Goal: Information Seeking & Learning: Learn about a topic

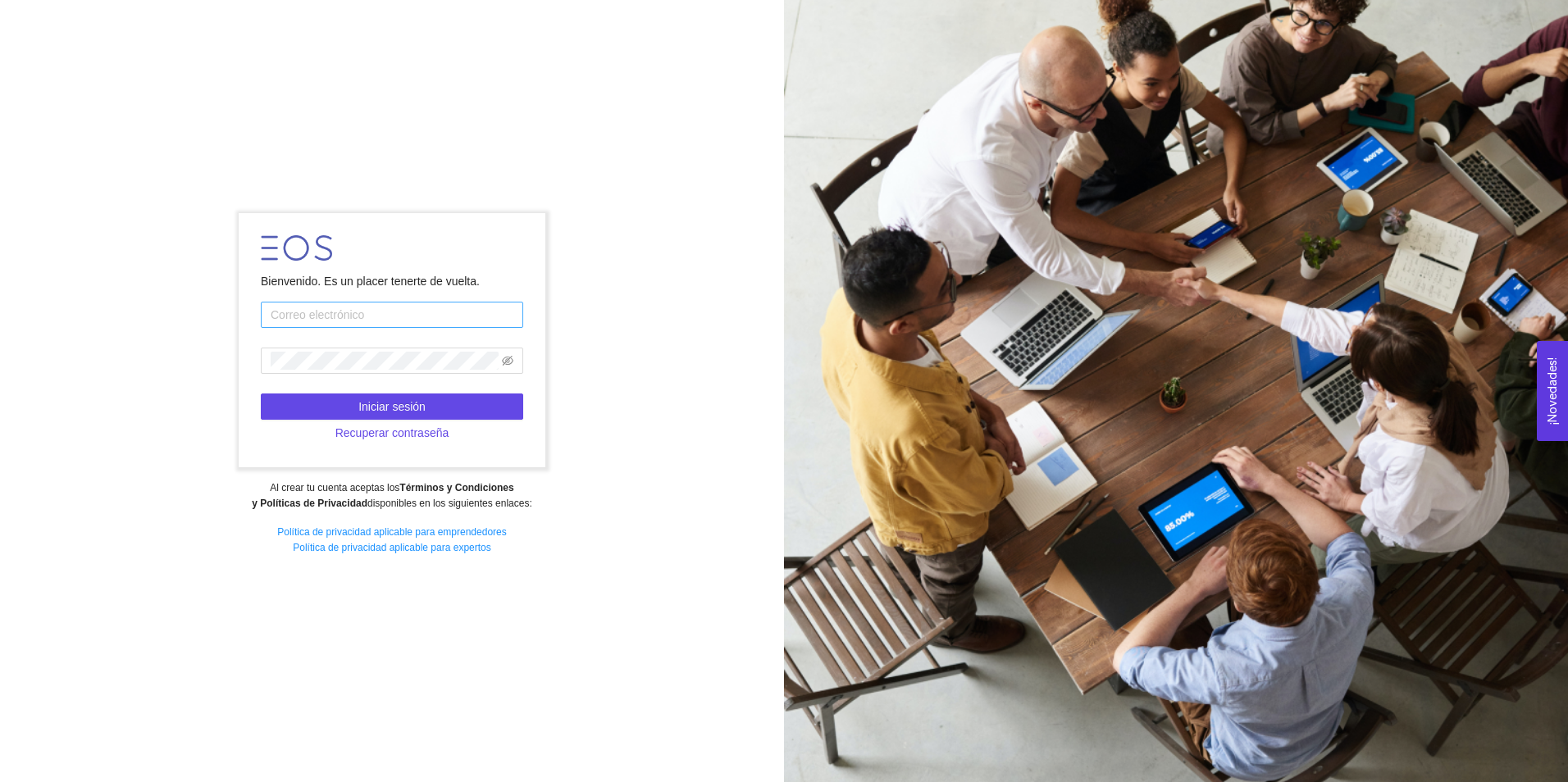
click at [442, 312] on input "text" at bounding box center [391, 315] width 262 height 27
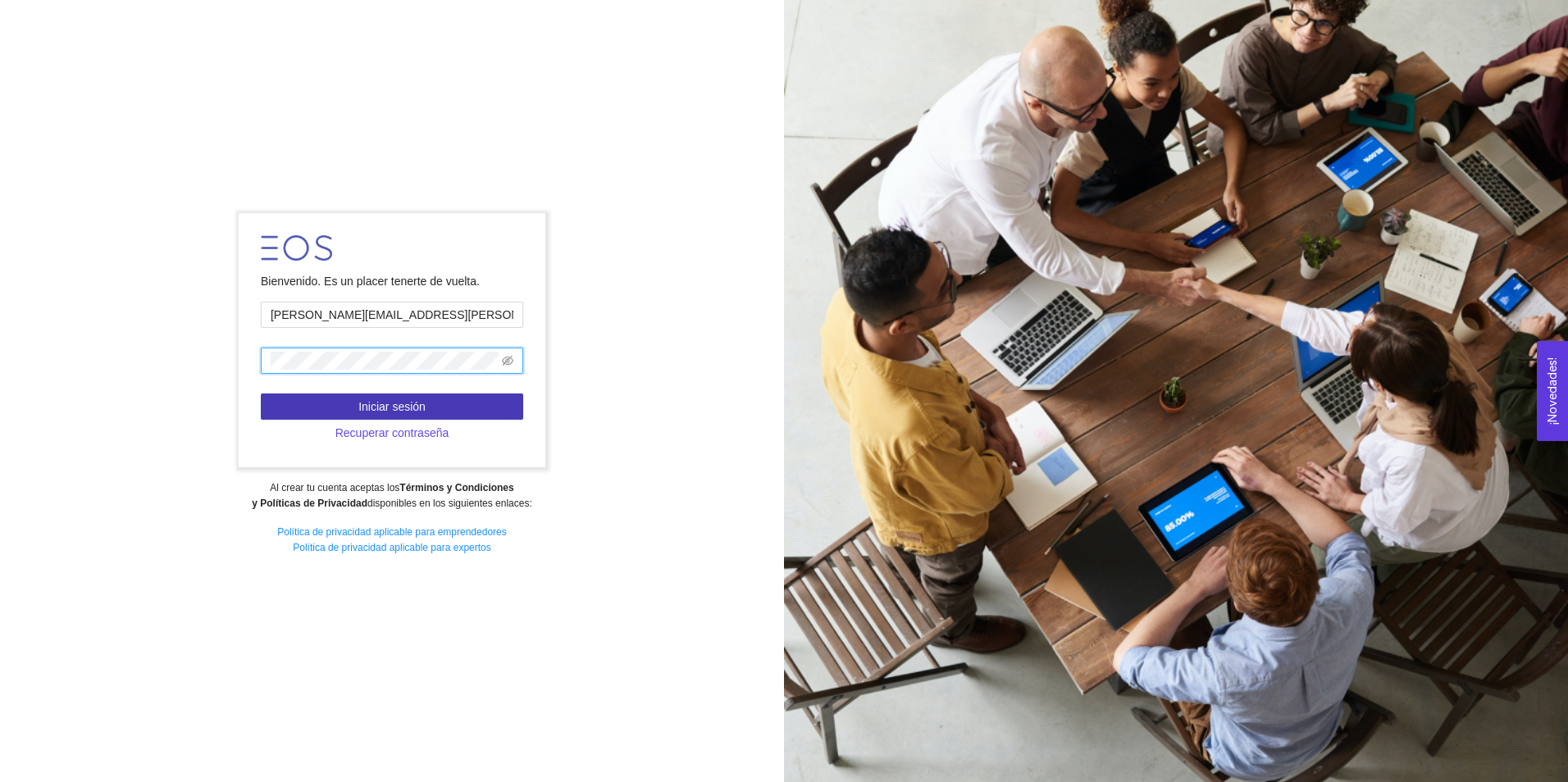
click at [462, 404] on button "Iniciar sesión" at bounding box center [391, 407] width 262 height 27
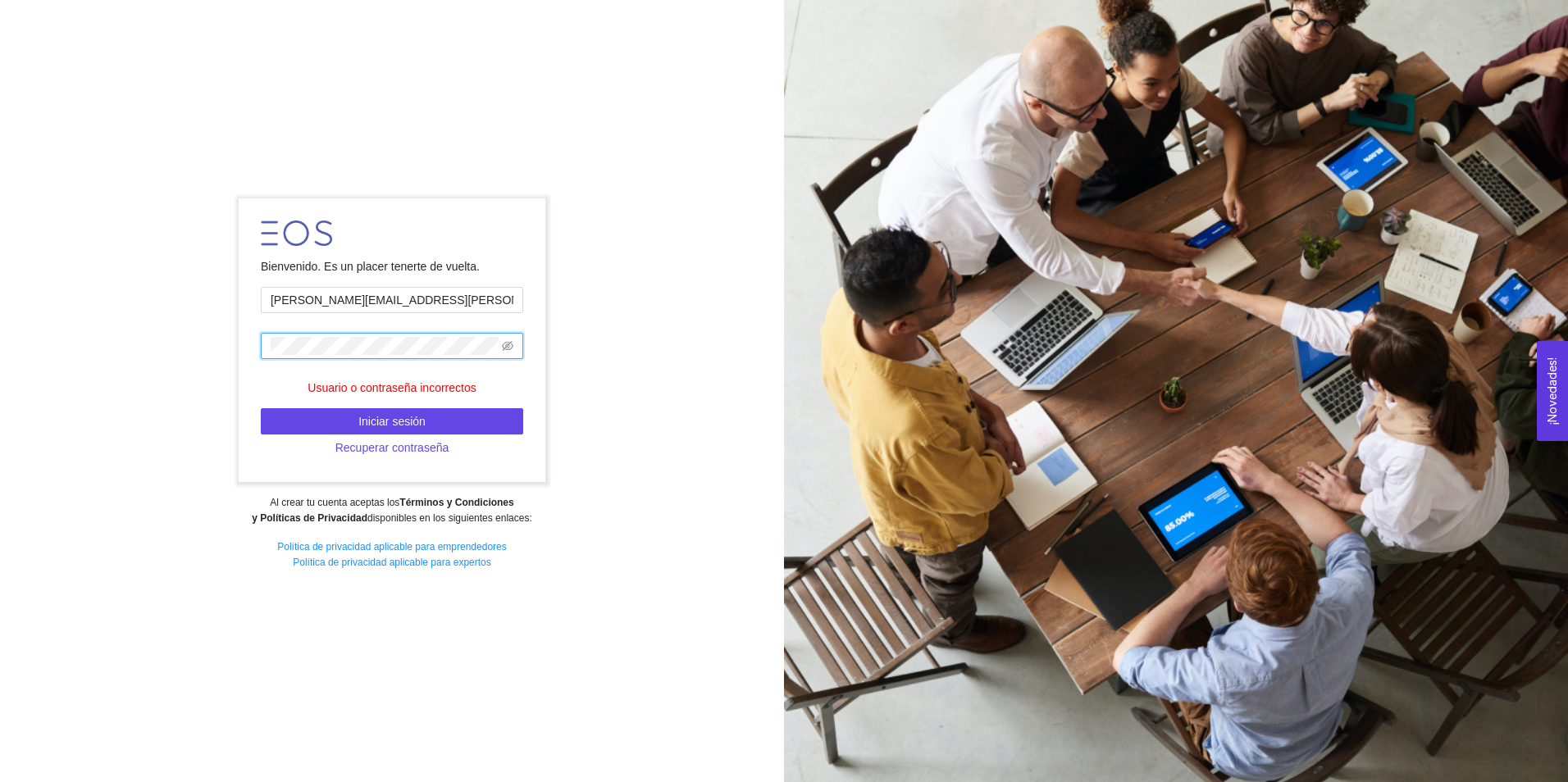
click at [501, 340] on span at bounding box center [391, 346] width 262 height 27
click at [508, 350] on icon "eye-invisible" at bounding box center [507, 346] width 11 height 10
click at [461, 420] on button "Iniciar sesión" at bounding box center [391, 421] width 262 height 27
click at [397, 424] on span "Iniciar sesión" at bounding box center [391, 421] width 67 height 18
drag, startPoint x: 374, startPoint y: 302, endPoint x: 335, endPoint y: 302, distance: 39.0
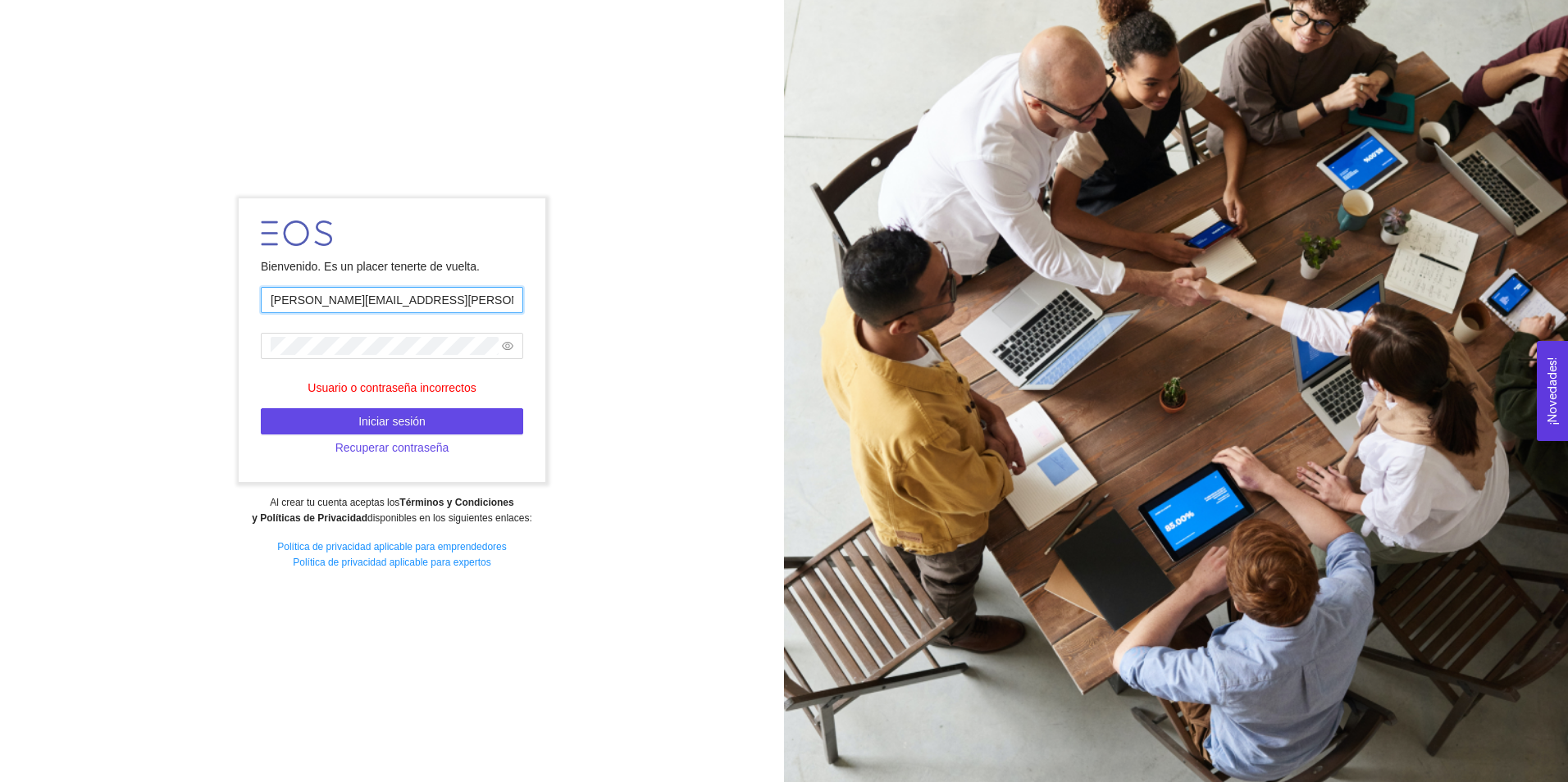
click at [335, 302] on input "[PERSON_NAME][EMAIL_ADDRESS][PERSON_NAME][DOMAIN_NAME]" at bounding box center [391, 300] width 262 height 27
type input "[PERSON_NAME][DOMAIN_NAME][EMAIL_ADDRESS][PERSON_NAME][DOMAIN_NAME]"
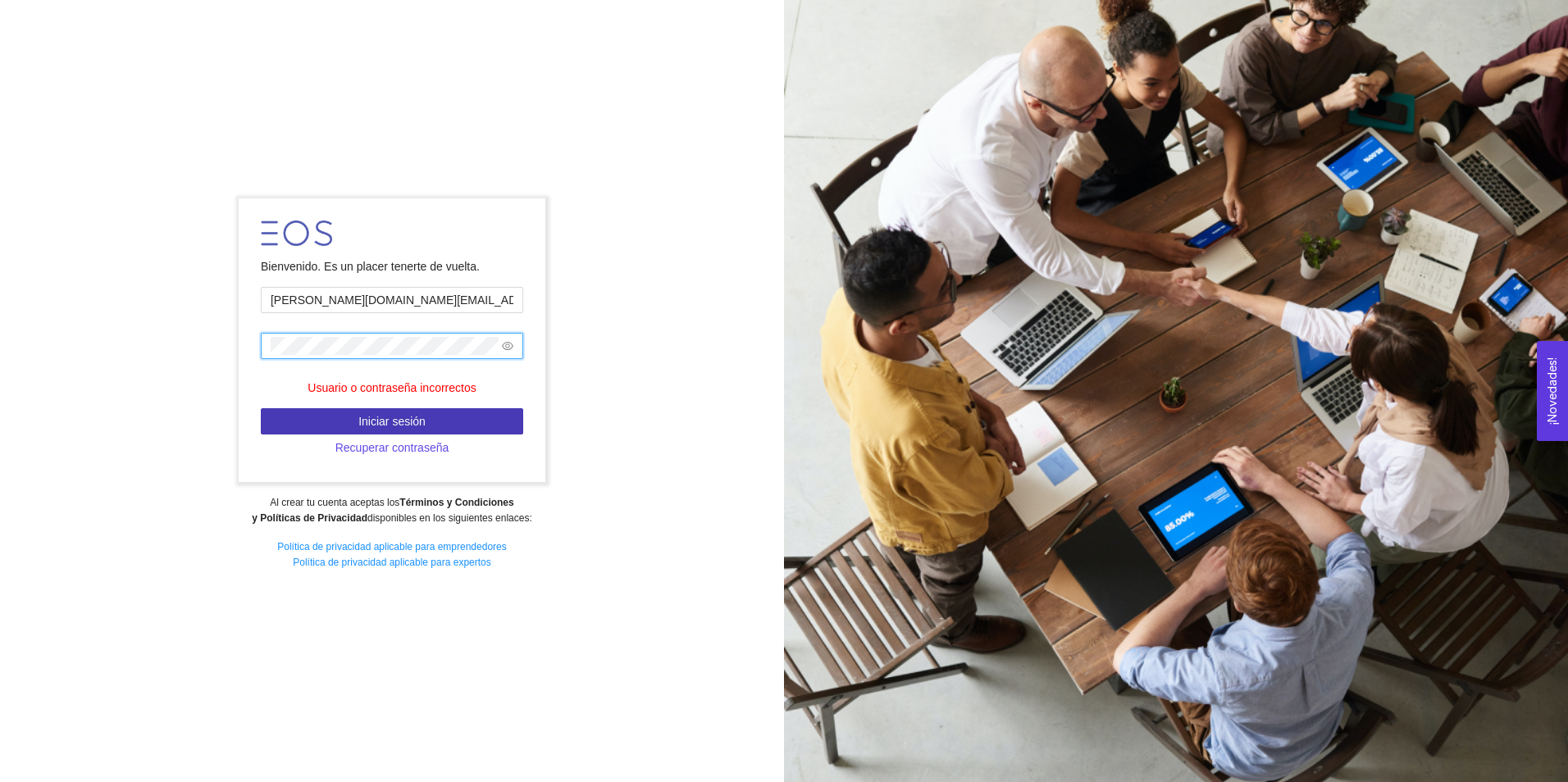
click at [432, 411] on button "Iniciar sesión" at bounding box center [391, 421] width 262 height 27
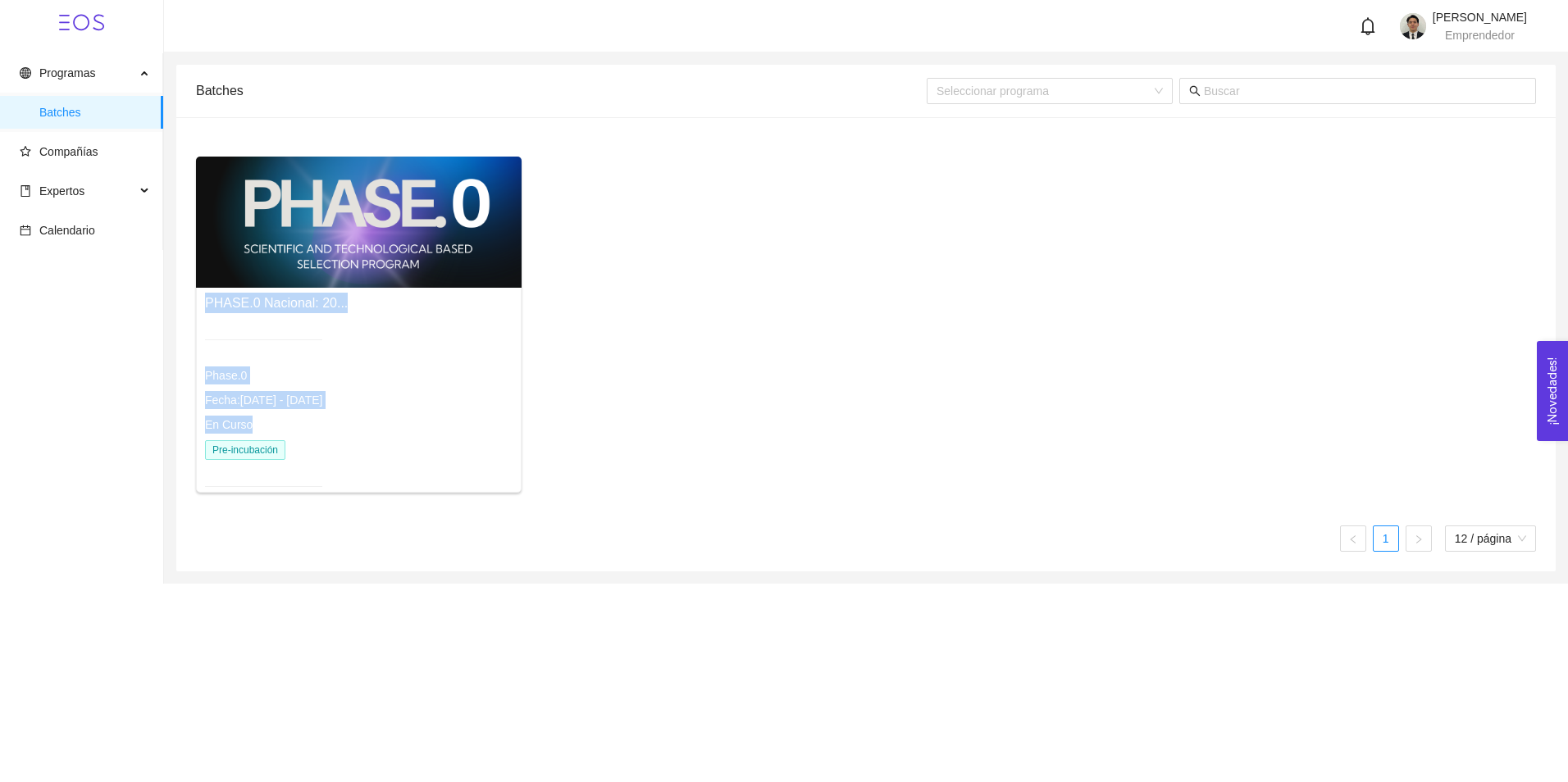
drag, startPoint x: 287, startPoint y: 431, endPoint x: 755, endPoint y: 470, distance: 469.6
click at [755, 470] on div "PHASE.0 Nacional: 20... Phase.0 Fecha: [DATE] - [DATE] En Curso Pre-incubación" at bounding box center [866, 331] width 1353 height 350
click at [73, 150] on span "Compañías" at bounding box center [69, 152] width 59 height 13
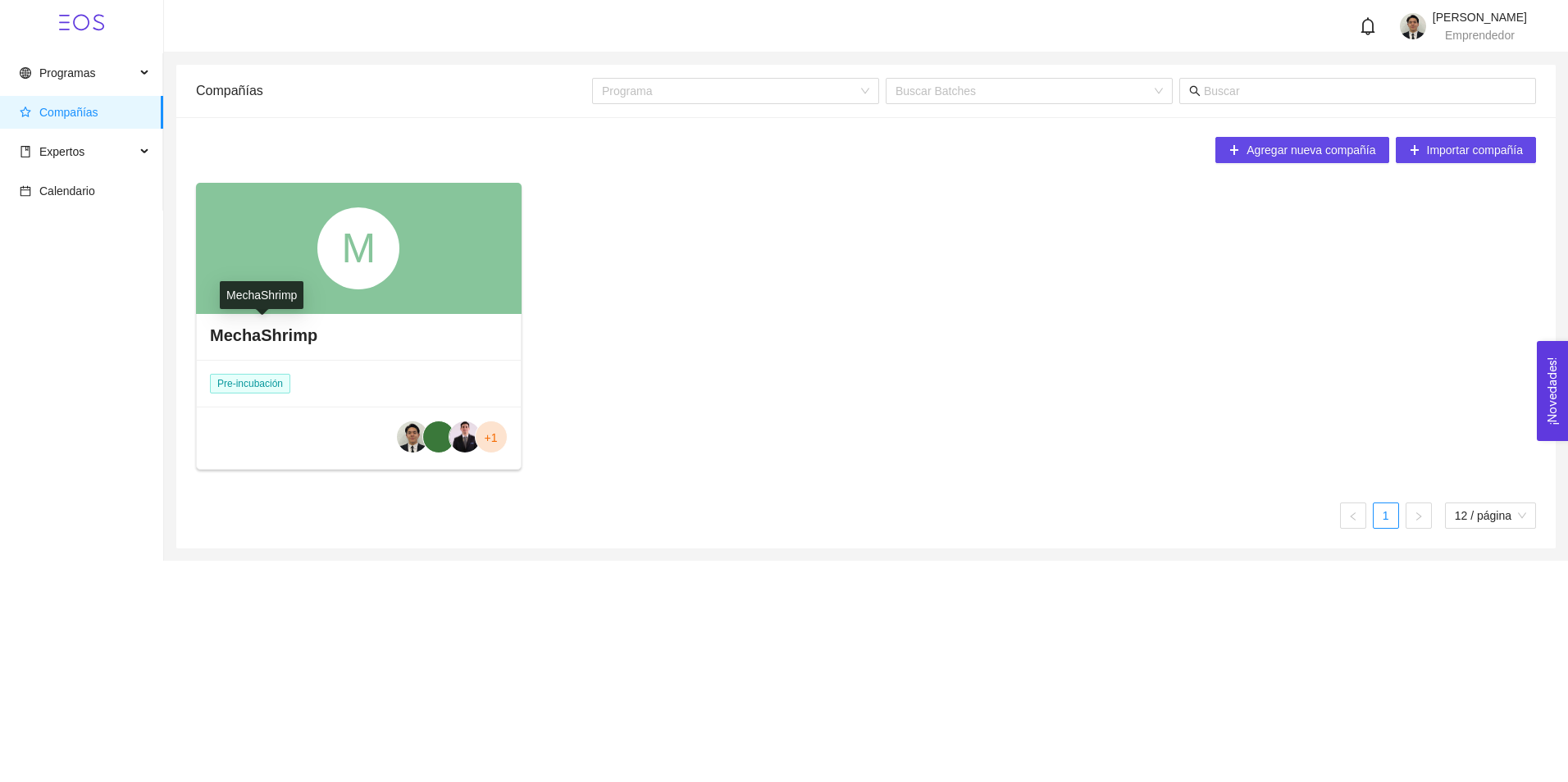
click at [259, 337] on h4 "MechaShrimp" at bounding box center [263, 335] width 108 height 23
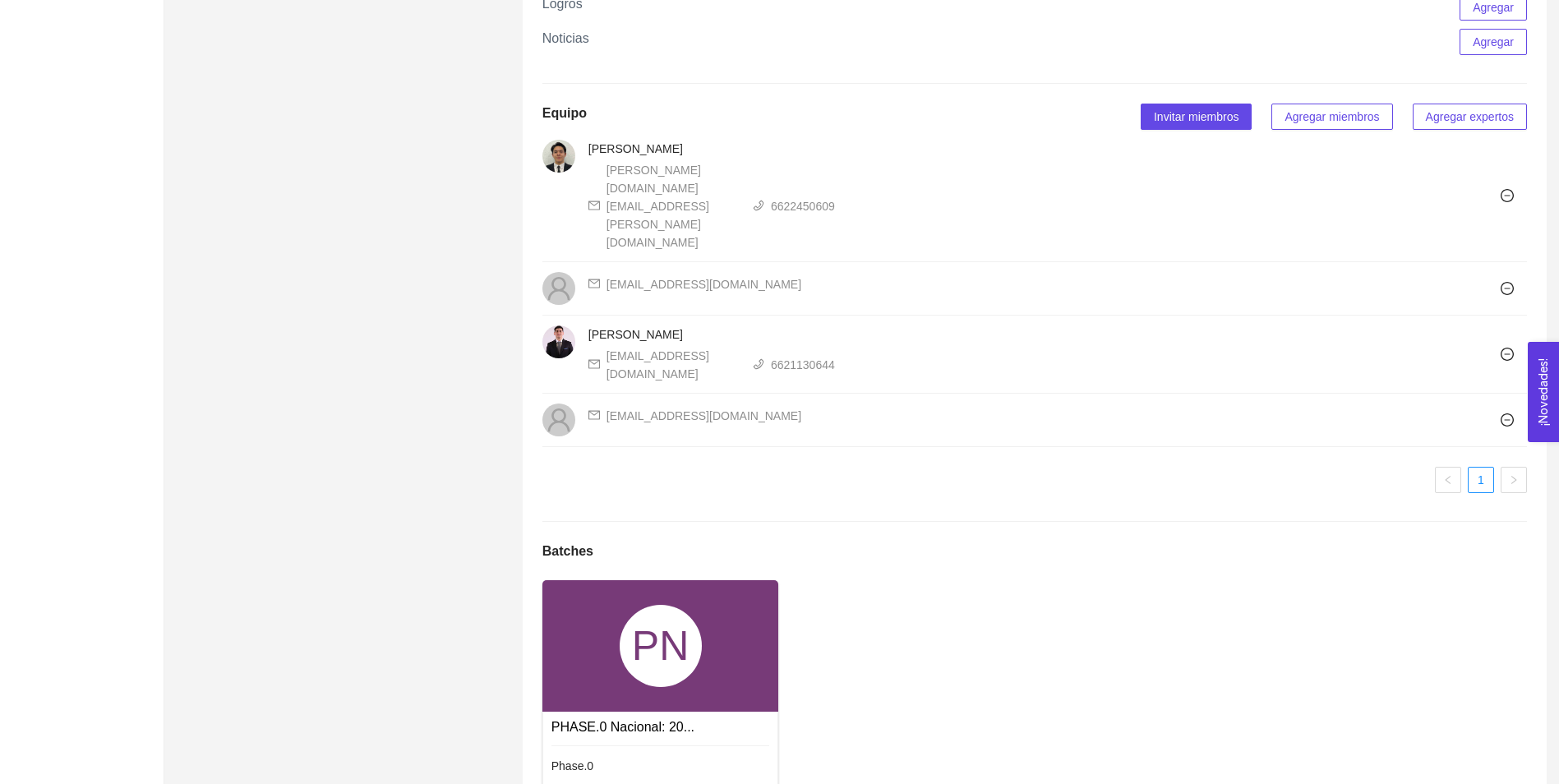
scroll to position [986, 0]
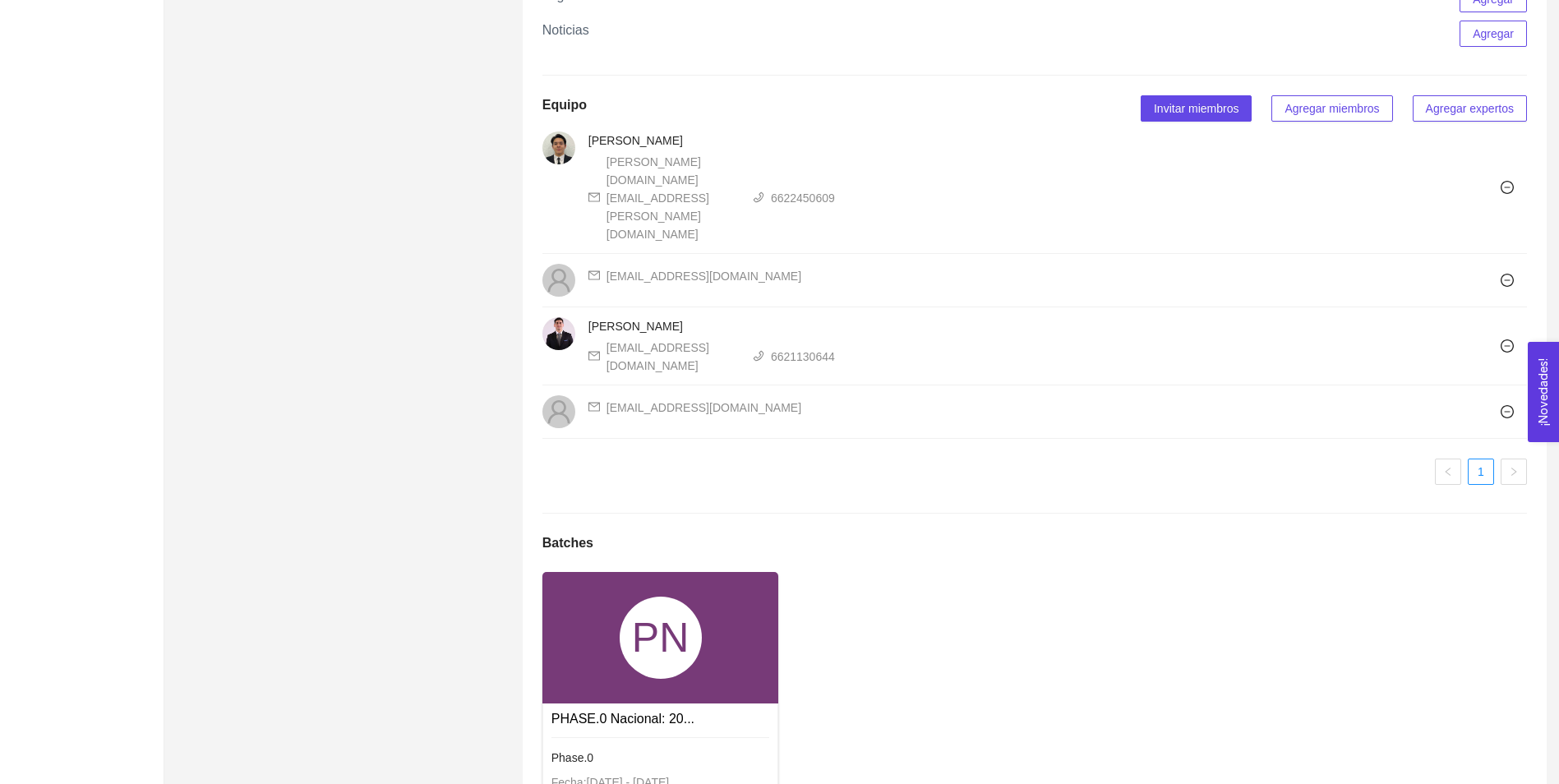
click at [580, 737] on div "Phase.0 Fecha: [DATE] - [DATE] En Curso Pre-incubación" at bounding box center [660, 795] width 219 height 117
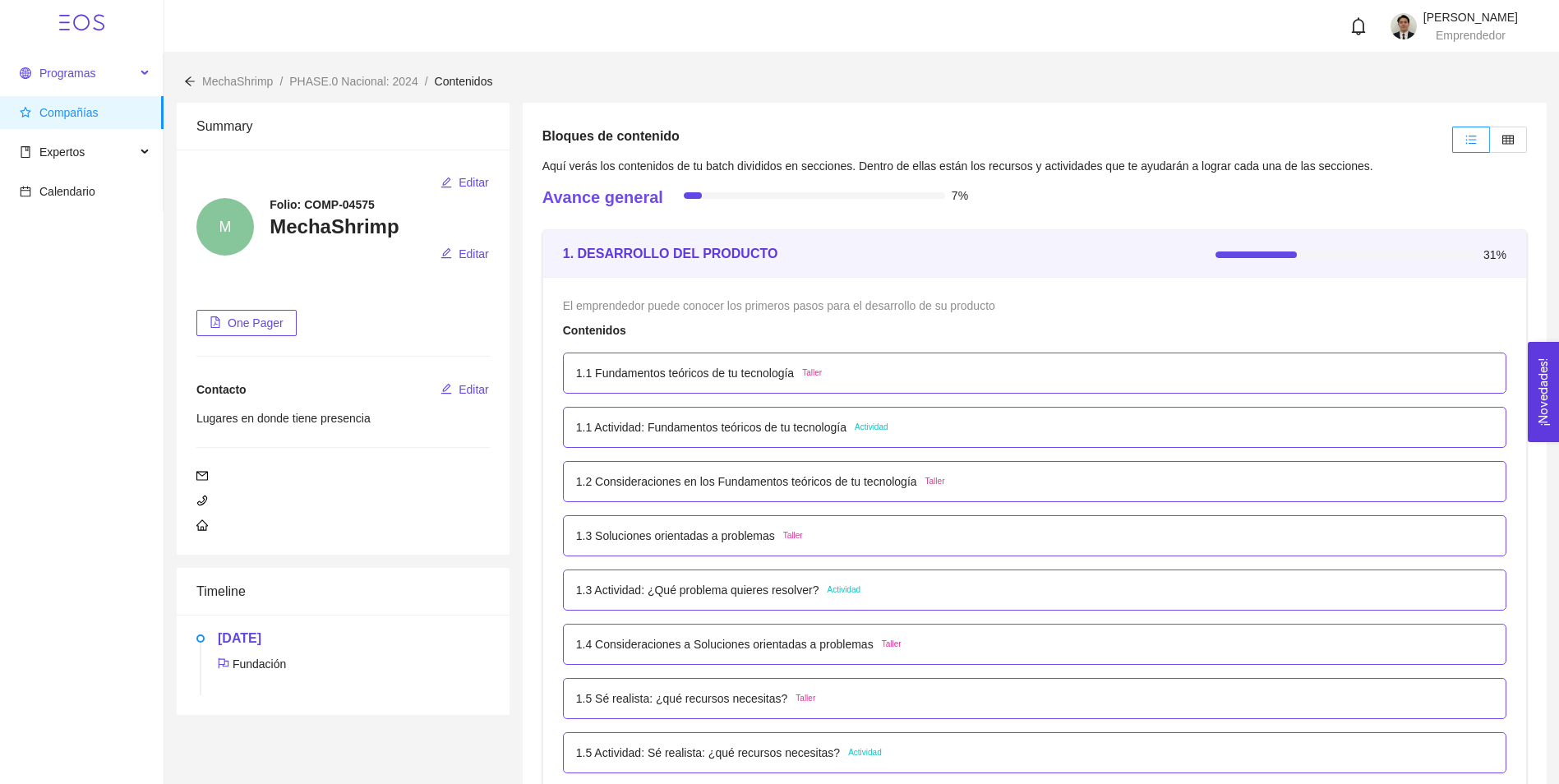
click at [58, 70] on span "Programas" at bounding box center [67, 73] width 56 height 13
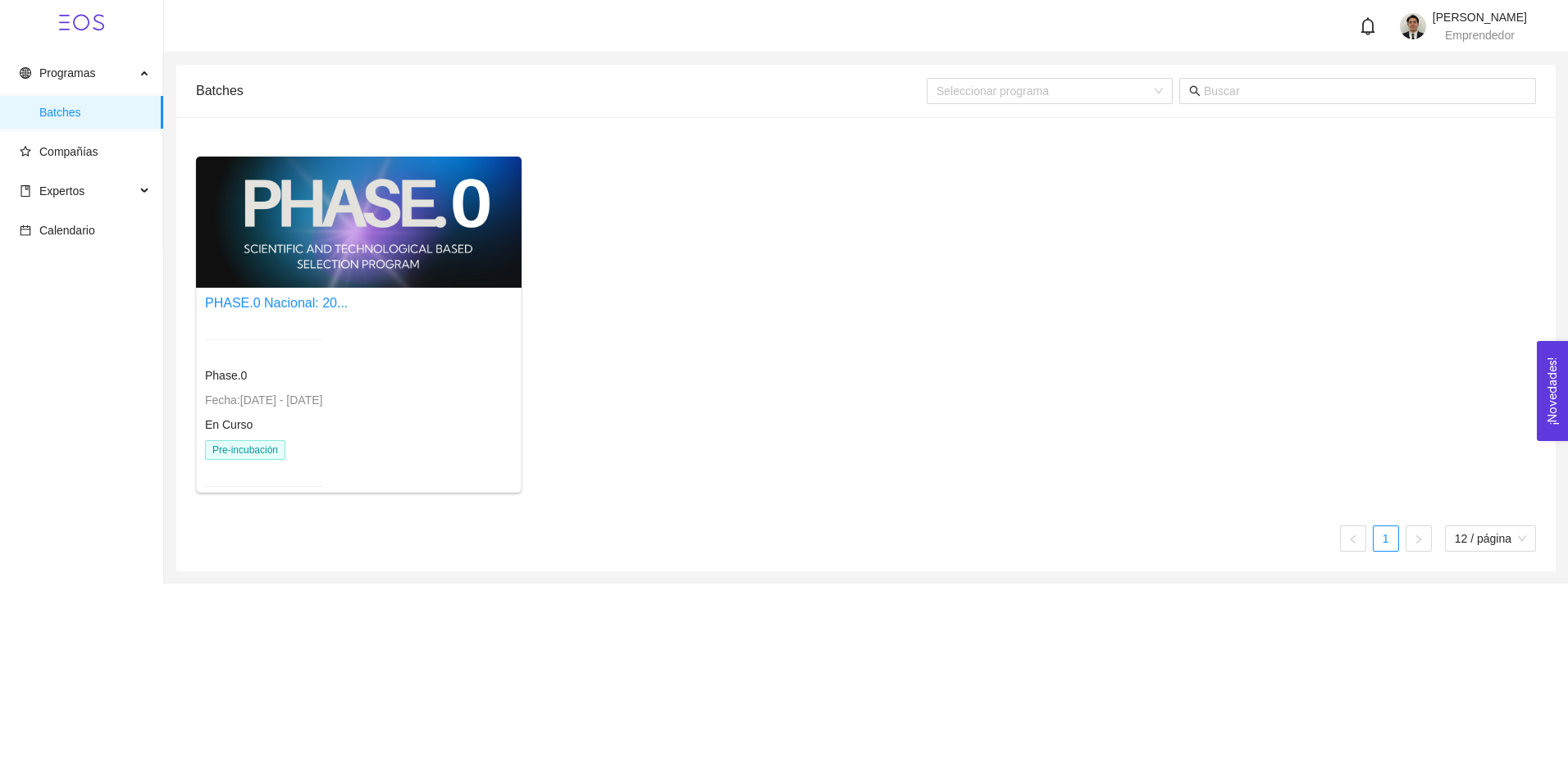
click at [317, 231] on div at bounding box center [359, 222] width 326 height 132
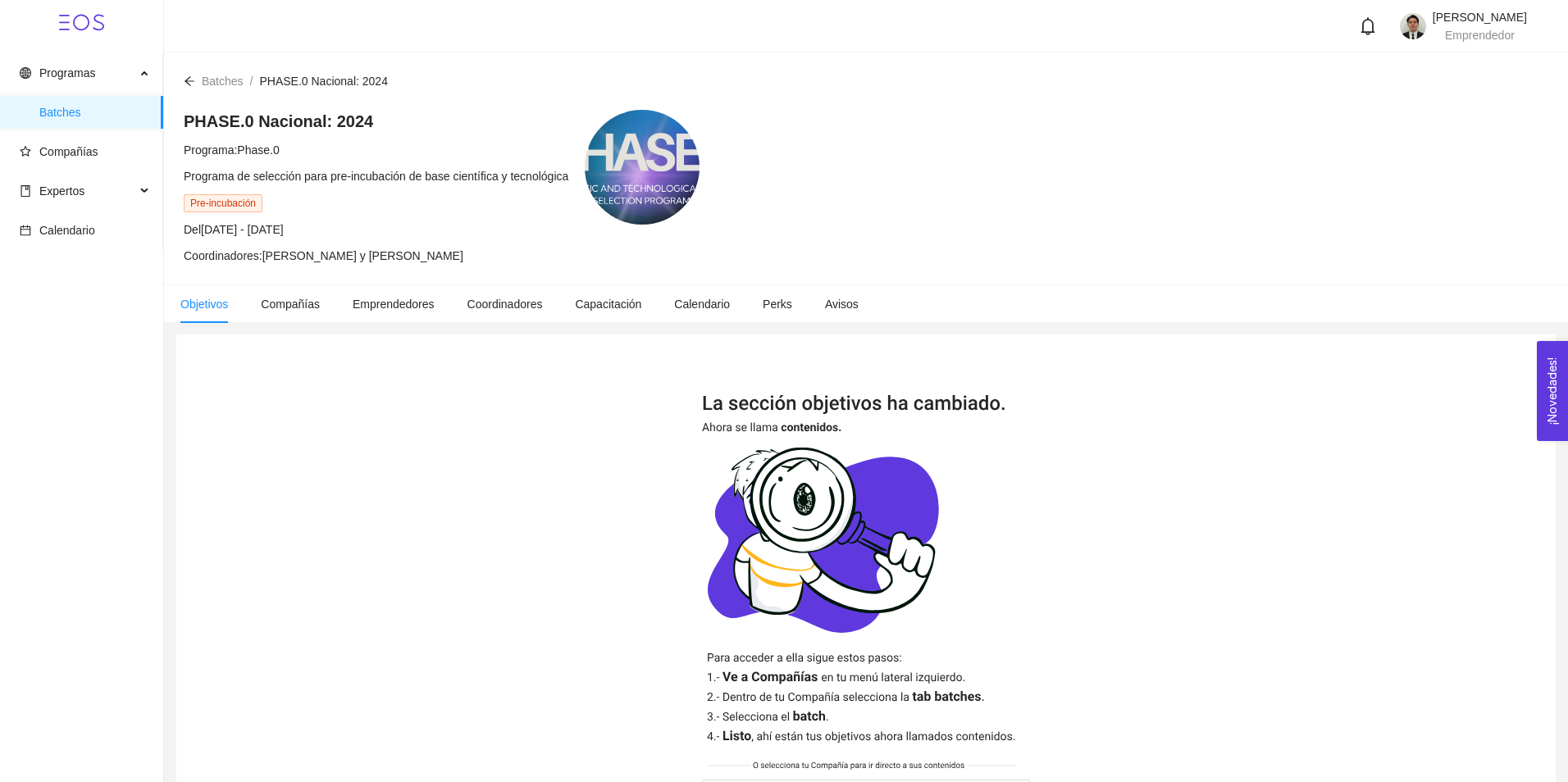
click at [644, 159] on div at bounding box center [641, 167] width 115 height 115
click at [636, 201] on div at bounding box center [641, 167] width 115 height 115
click at [75, 70] on span "Programas" at bounding box center [67, 73] width 56 height 13
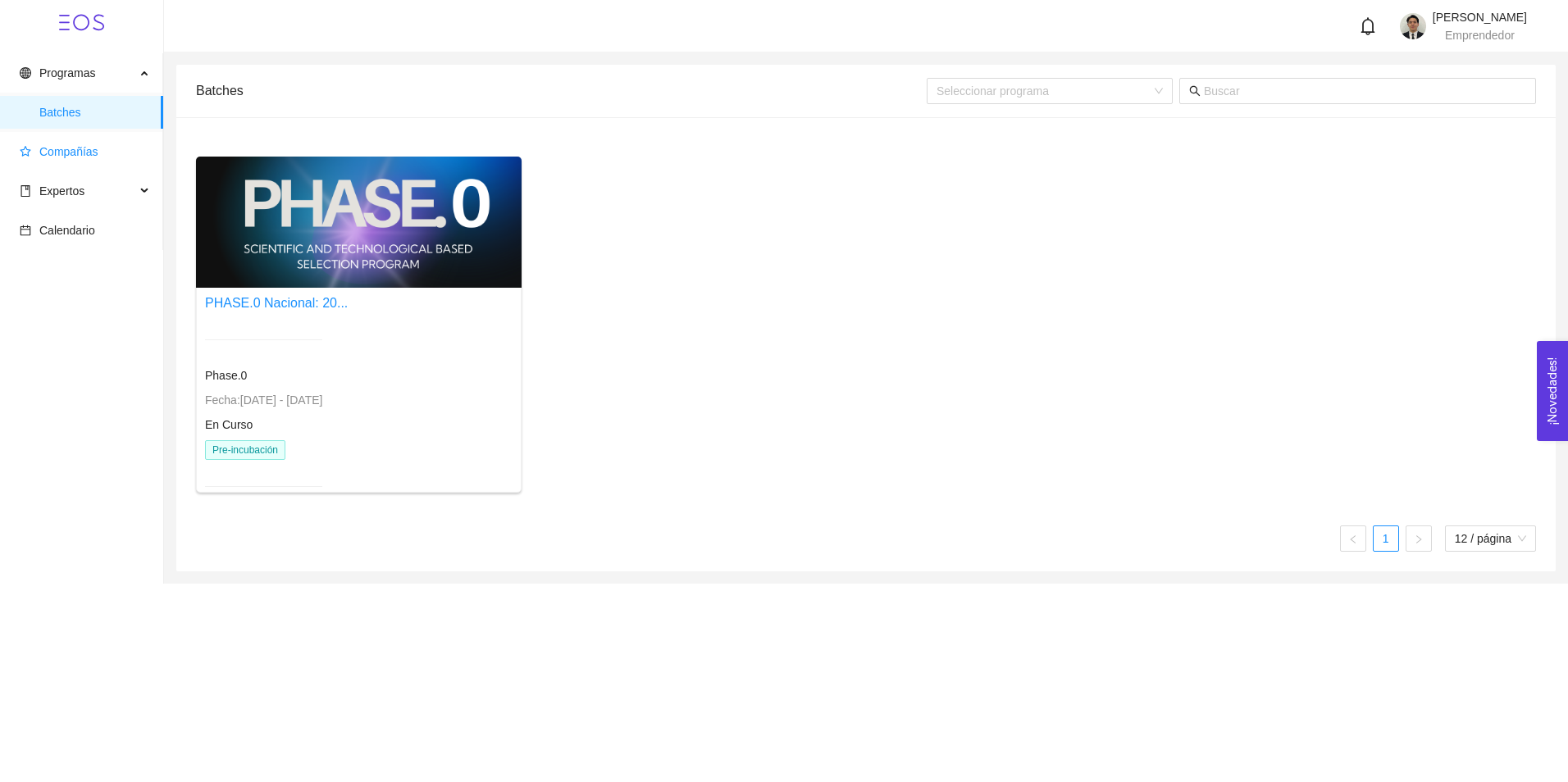
click at [52, 147] on span "Compañías" at bounding box center [69, 152] width 59 height 13
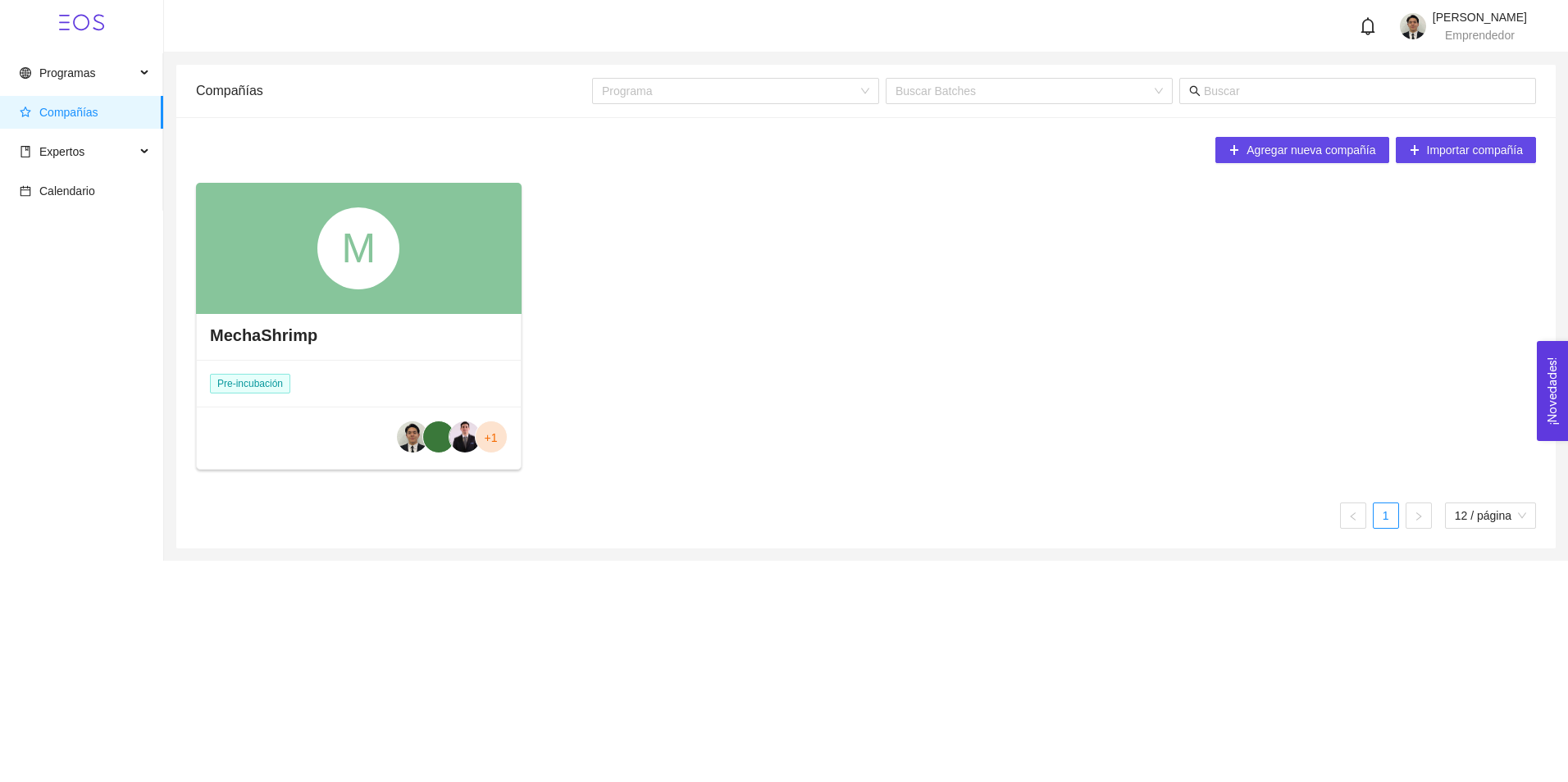
click at [380, 326] on div "MechaShrimp" at bounding box center [359, 335] width 324 height 49
click at [369, 296] on div "M" at bounding box center [359, 248] width 326 height 132
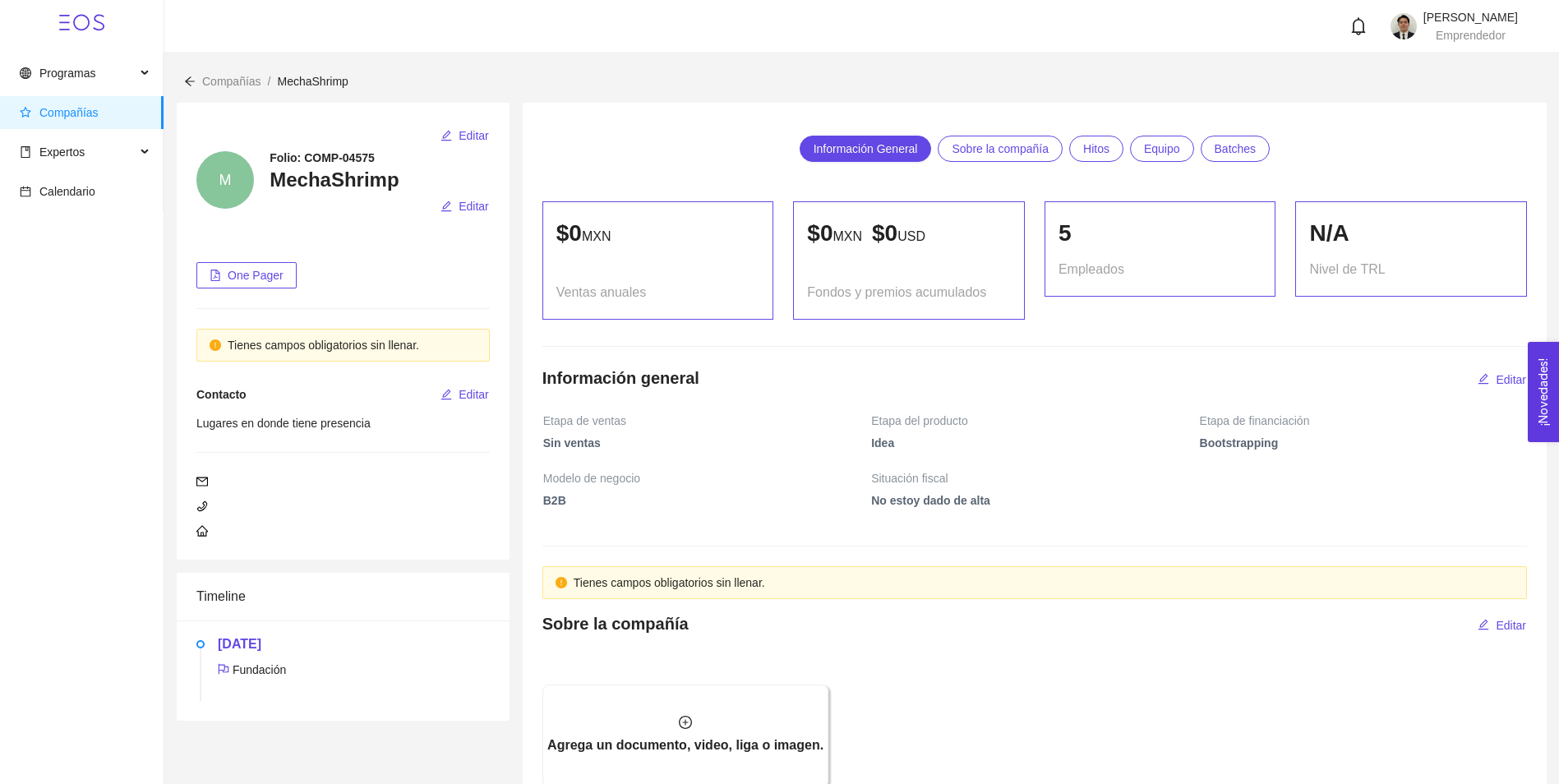
click at [73, 112] on span "Compañías" at bounding box center [69, 113] width 59 height 13
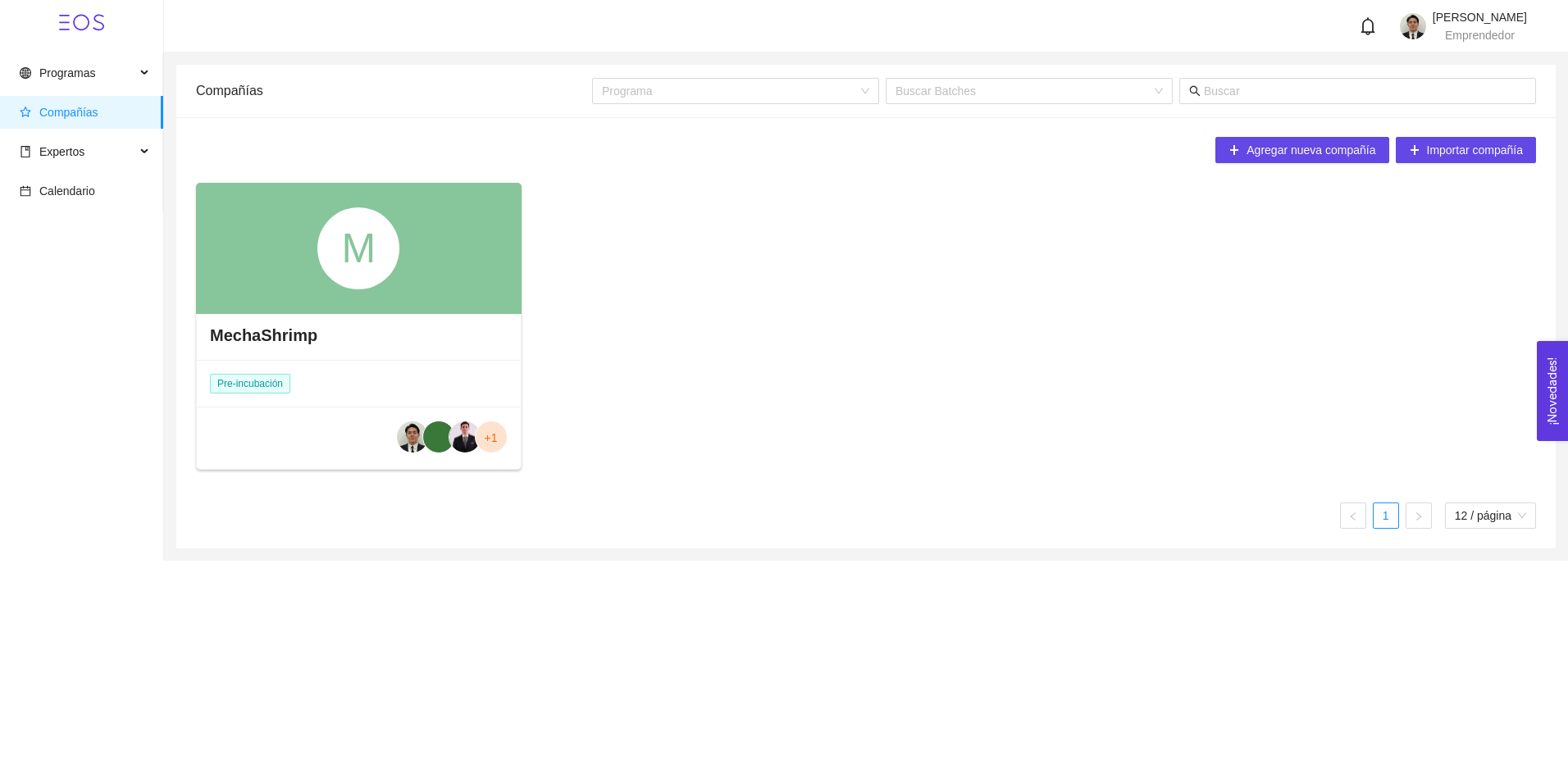
click at [408, 259] on div "M" at bounding box center [359, 248] width 326 height 132
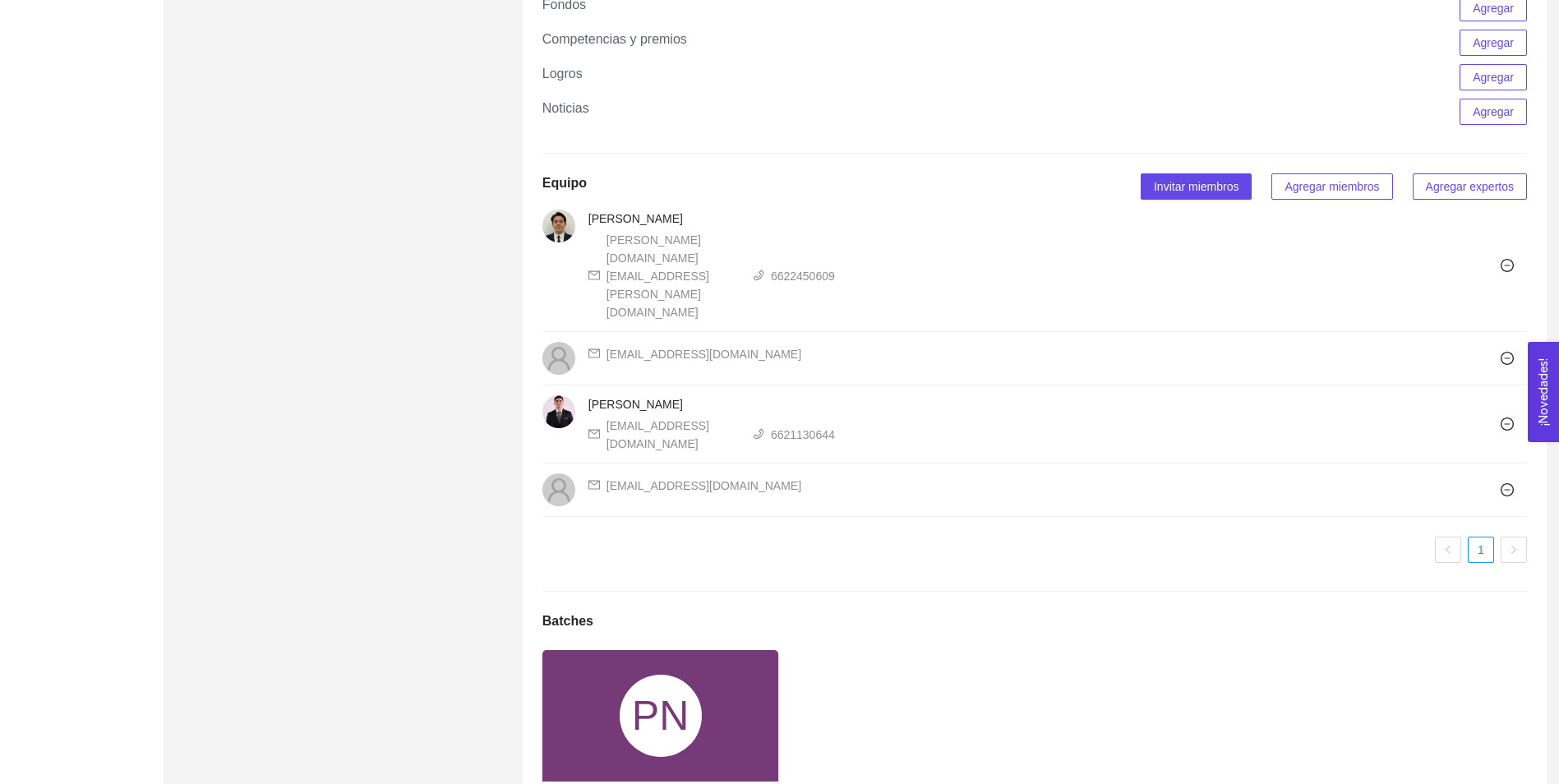
scroll to position [901, 0]
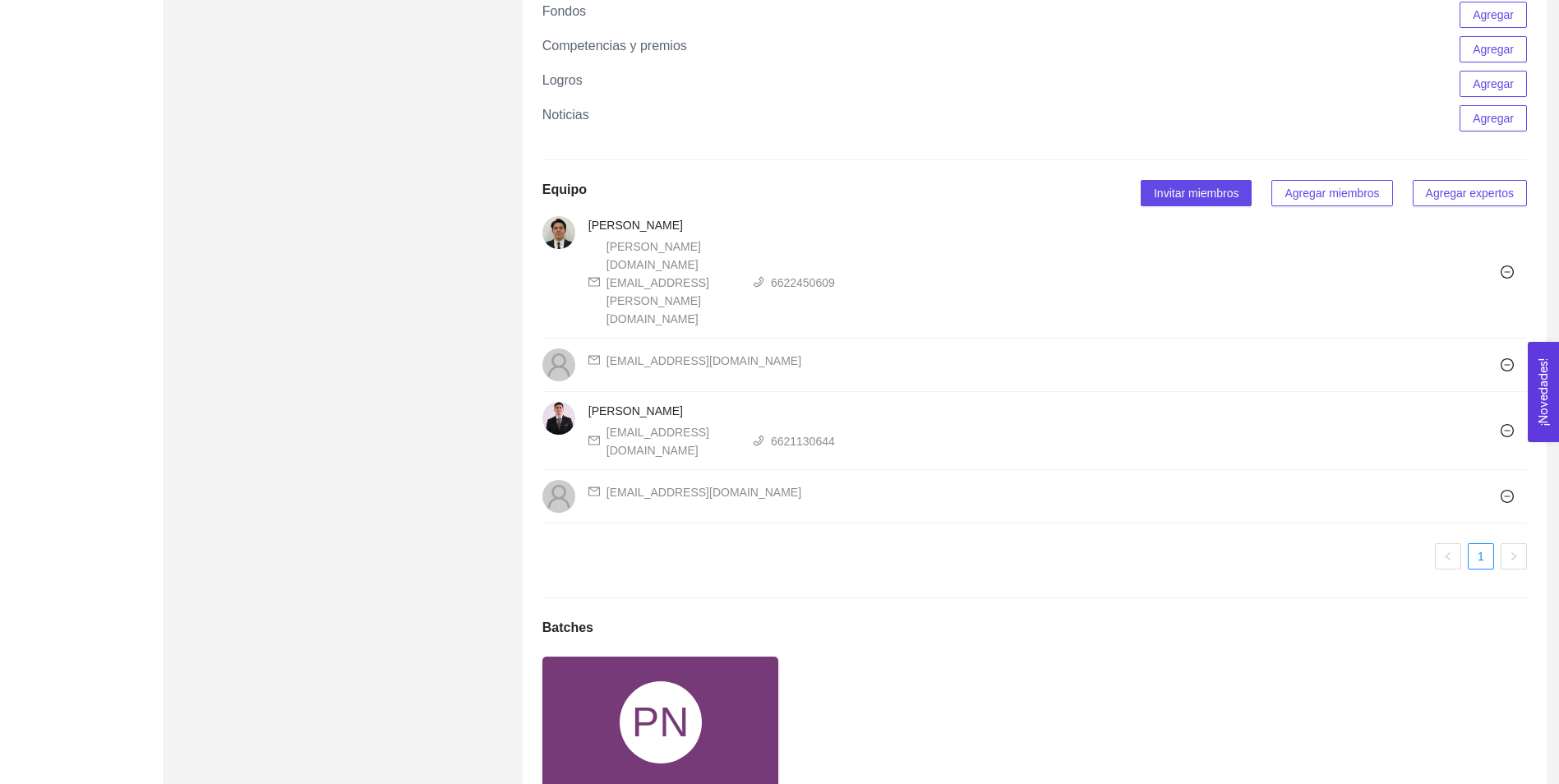
click at [689, 679] on div "PN" at bounding box center [660, 722] width 237 height 132
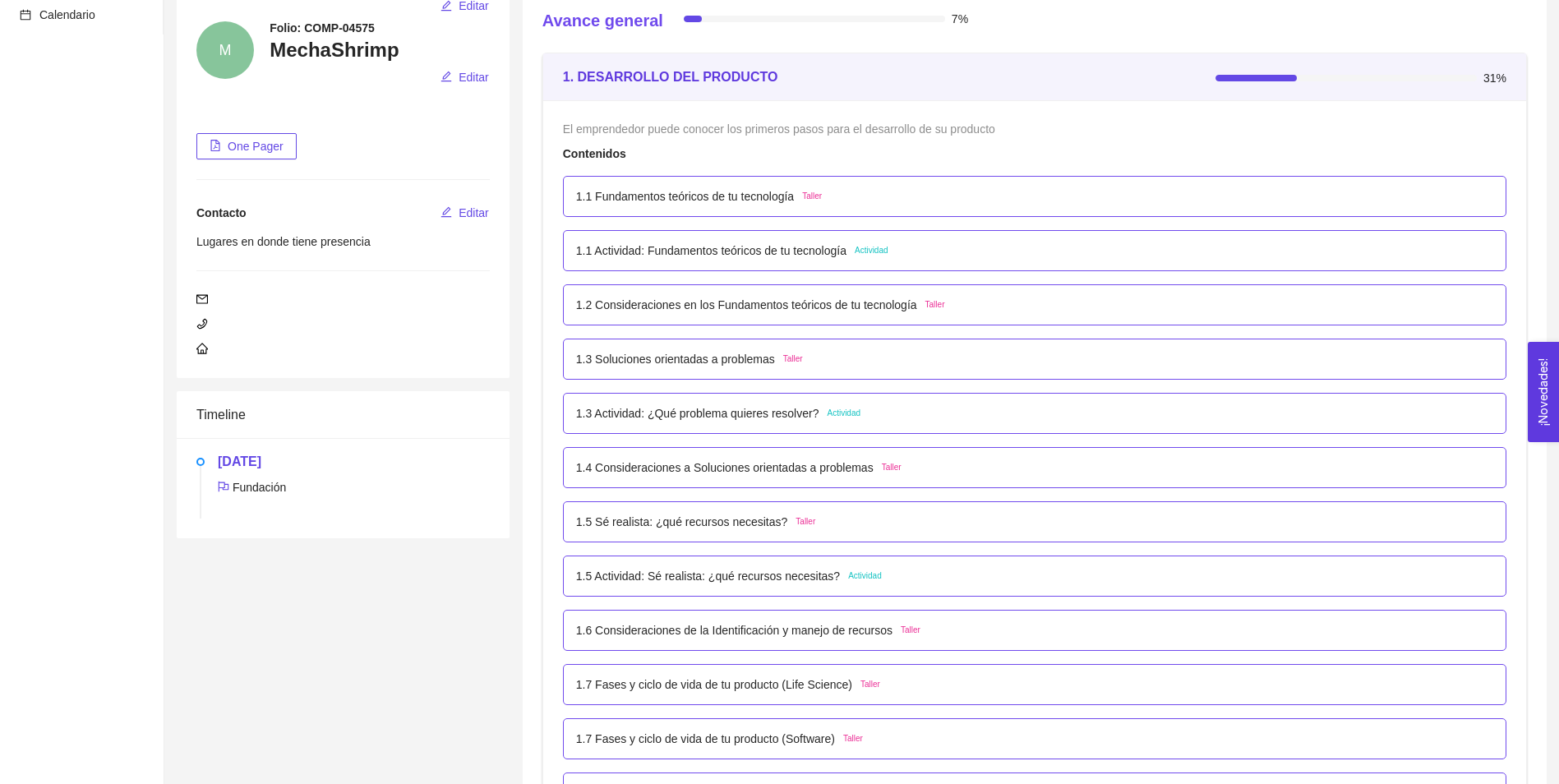
scroll to position [246, 0]
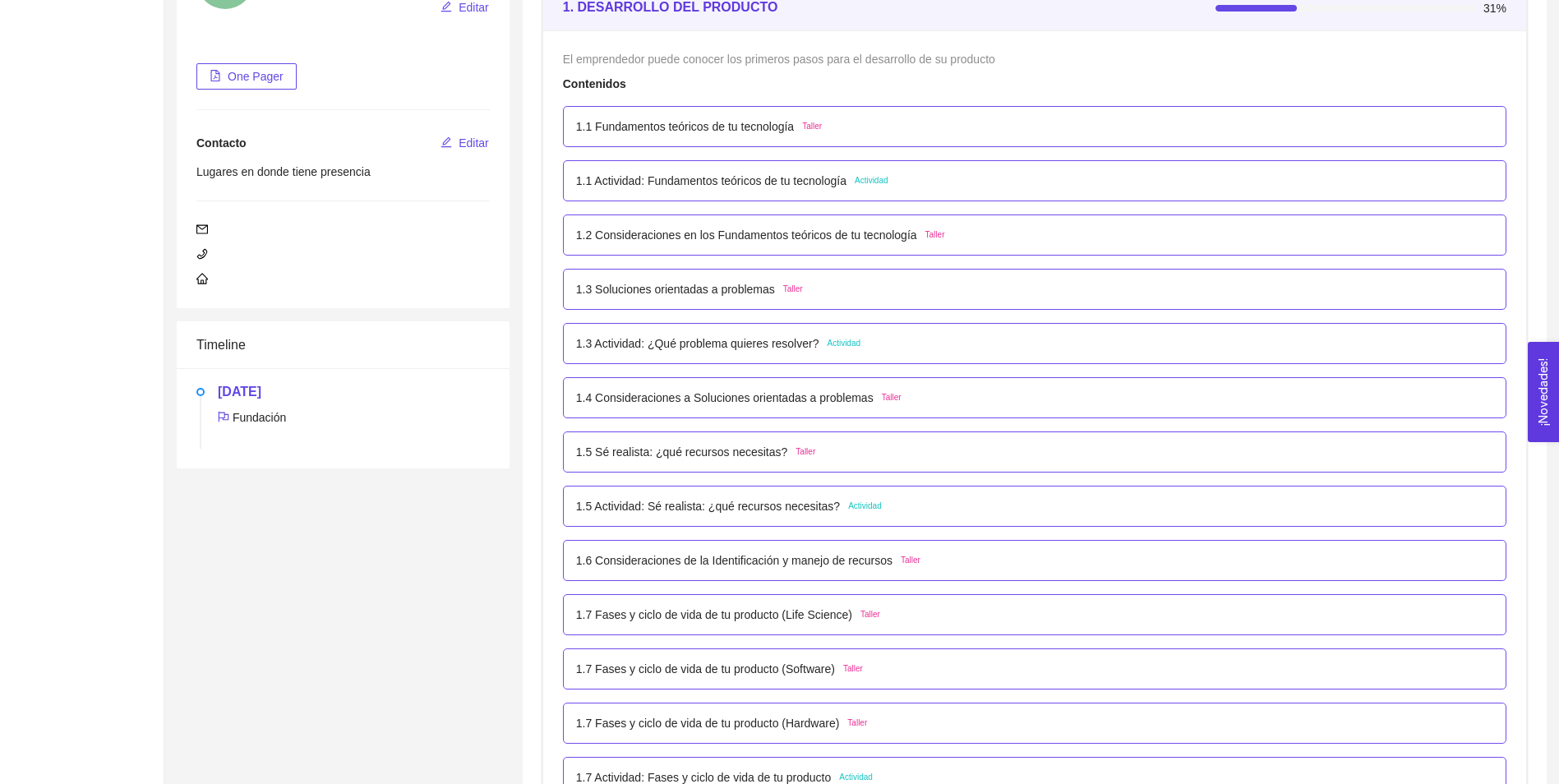
click at [735, 511] on p "1.5 Actividad: Sé realista: ¿qué recursos necesitas?" at bounding box center [708, 506] width 264 height 18
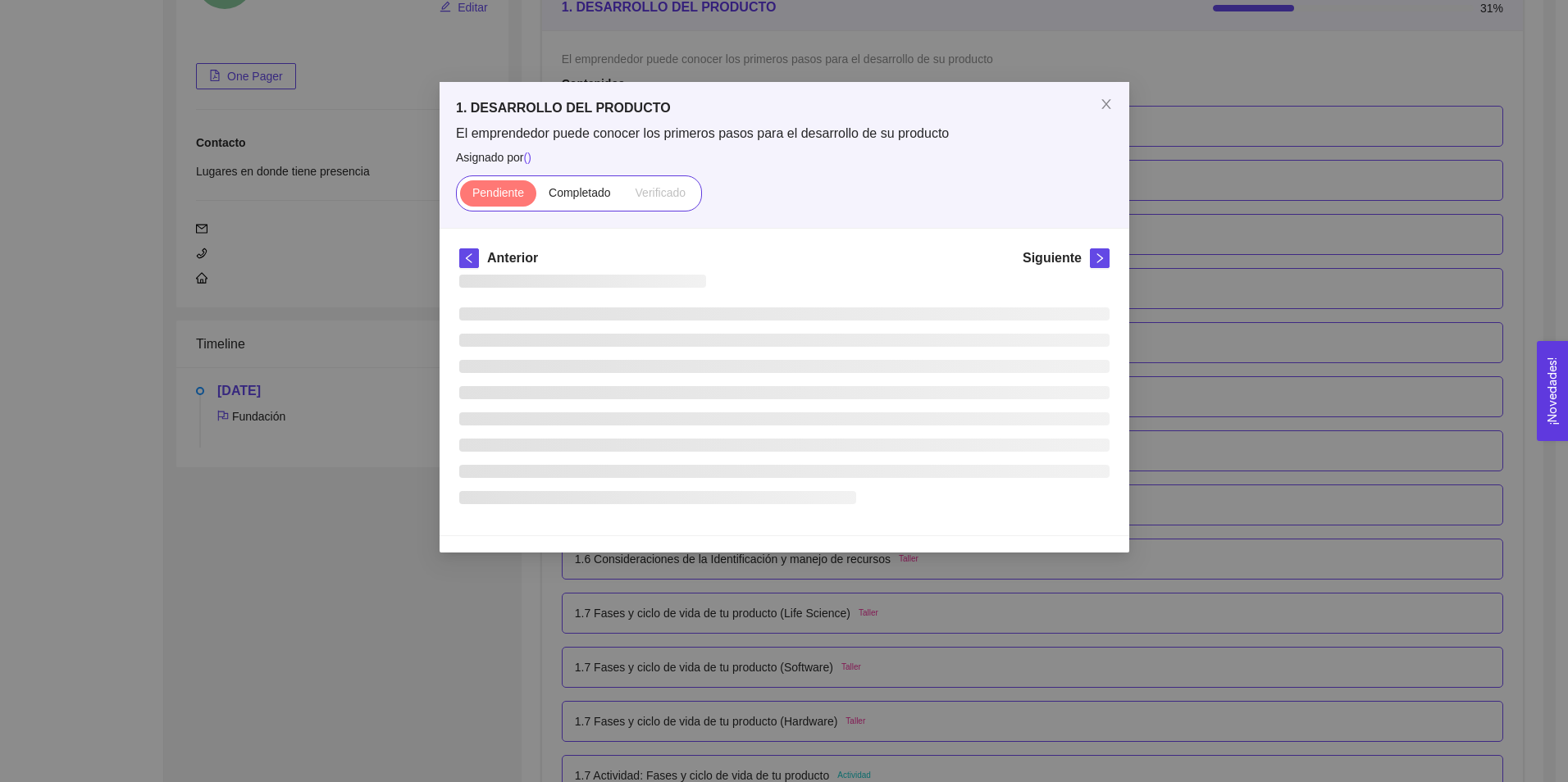
click at [733, 510] on div at bounding box center [784, 395] width 651 height 241
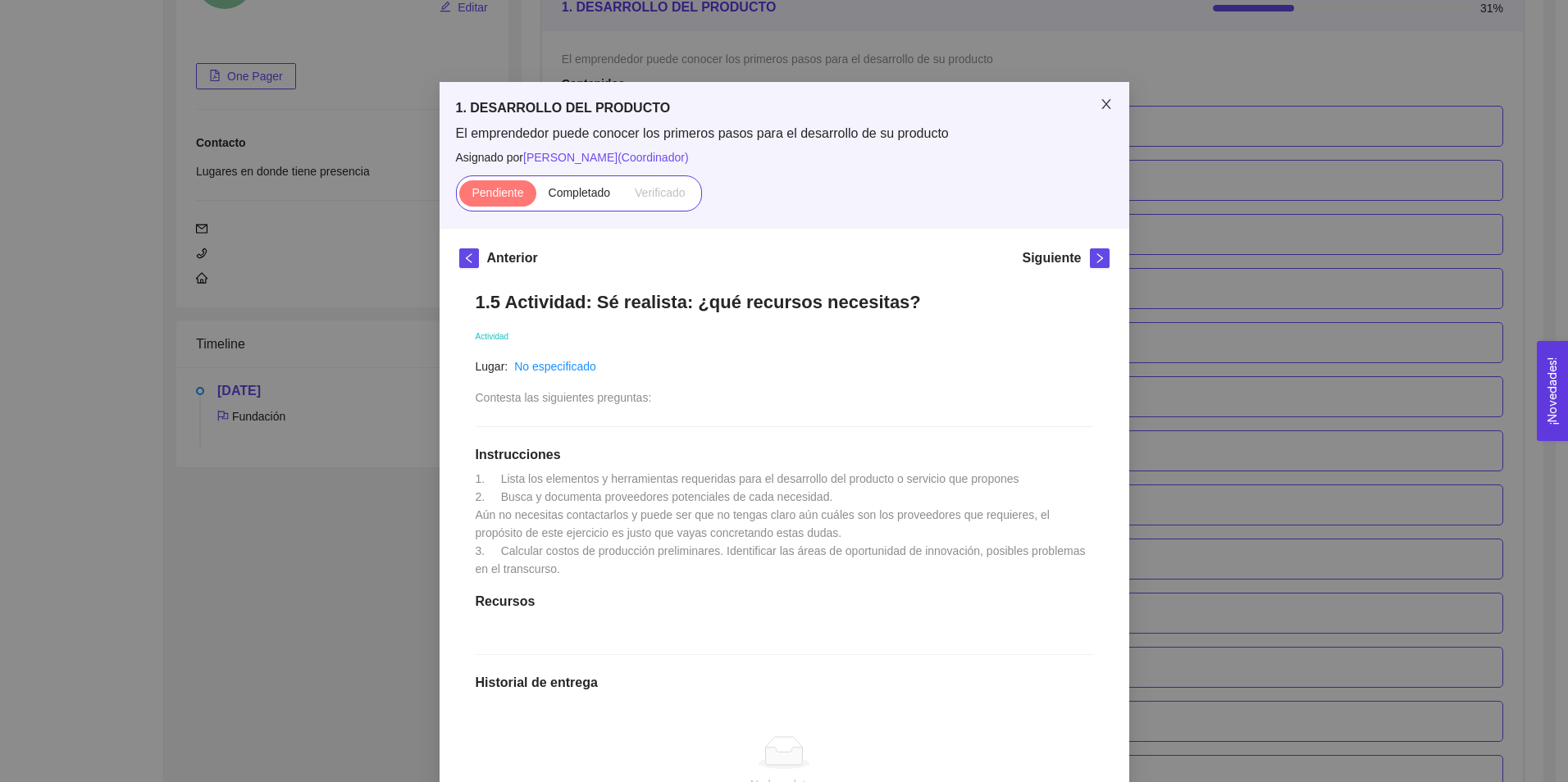
click at [1103, 107] on icon "close" at bounding box center [1106, 104] width 13 height 13
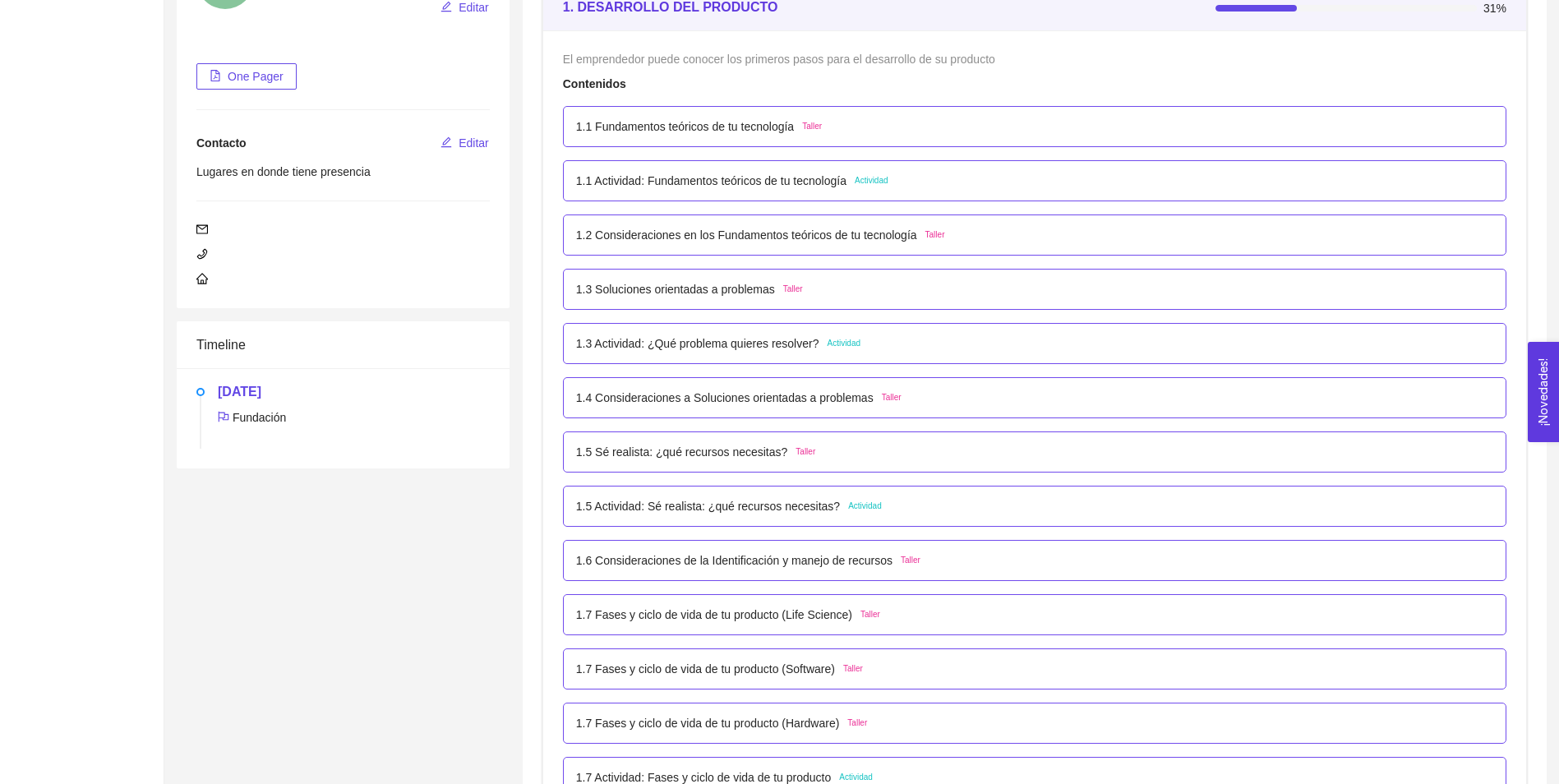
click at [664, 410] on div "1.4 Consideraciones a Soluciones orientadas a problemas Taller" at bounding box center [1034, 398] width 944 height 42
drag, startPoint x: 664, startPoint y: 410, endPoint x: 827, endPoint y: 351, distance: 173.3
click at [827, 351] on div "1.3 Actividad: ¿Qué problema quieres resolver? Actividad" at bounding box center [719, 344] width 284 height 18
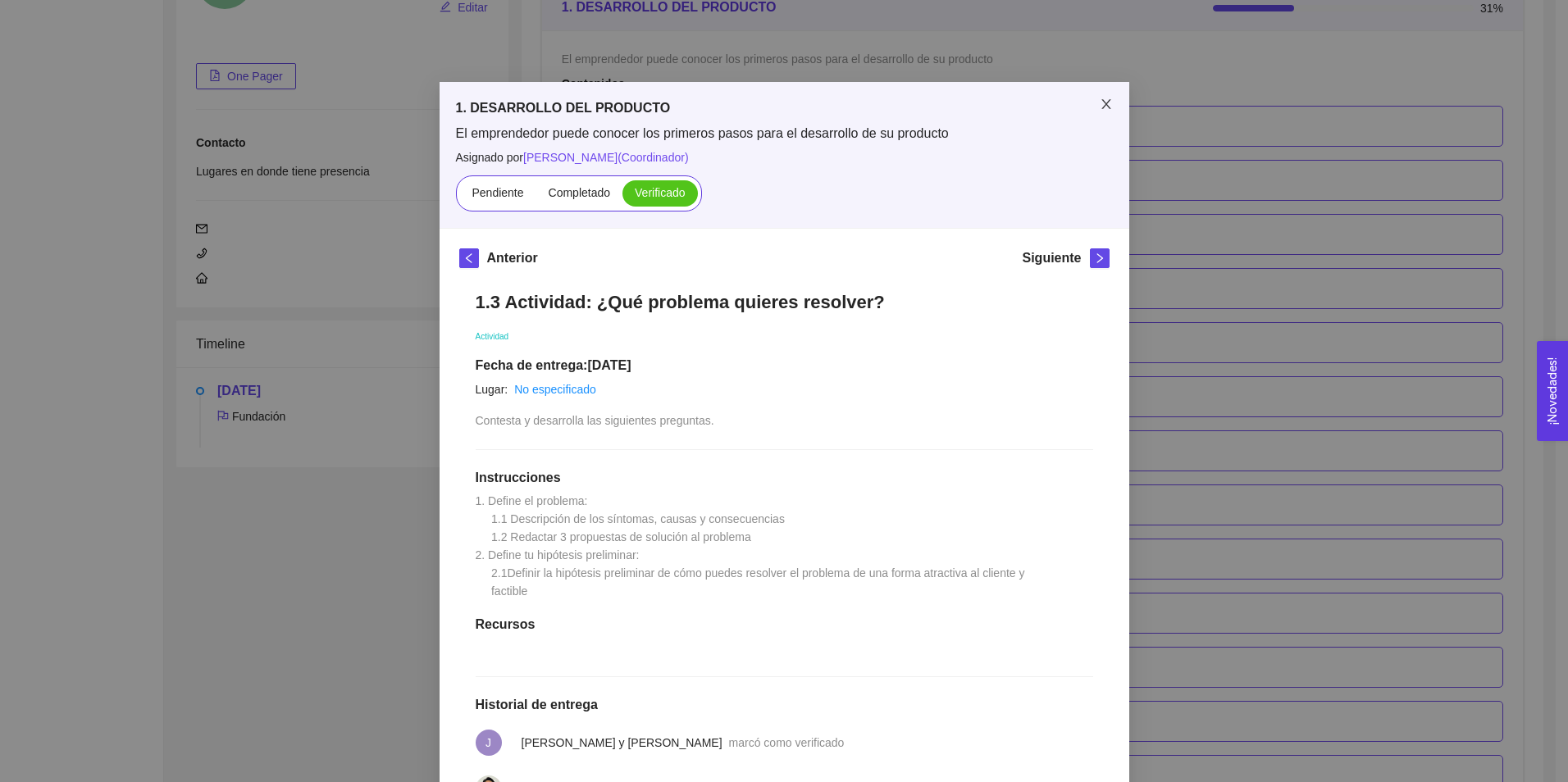
click at [1098, 111] on span "Close" at bounding box center [1106, 105] width 46 height 46
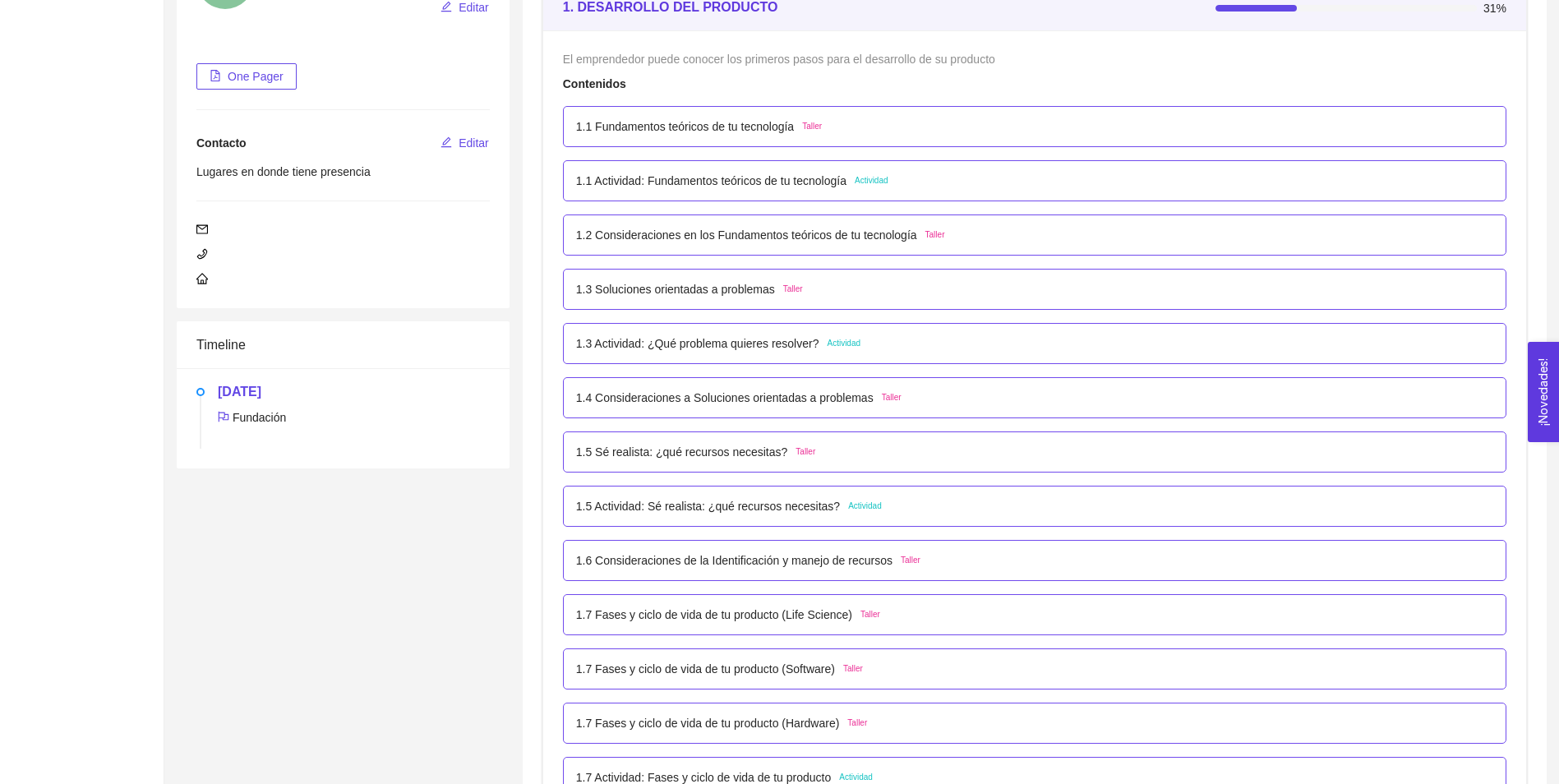
click at [764, 347] on p "1.3 Actividad: ¿Qué problema quieres resolver?" at bounding box center [698, 344] width 244 height 18
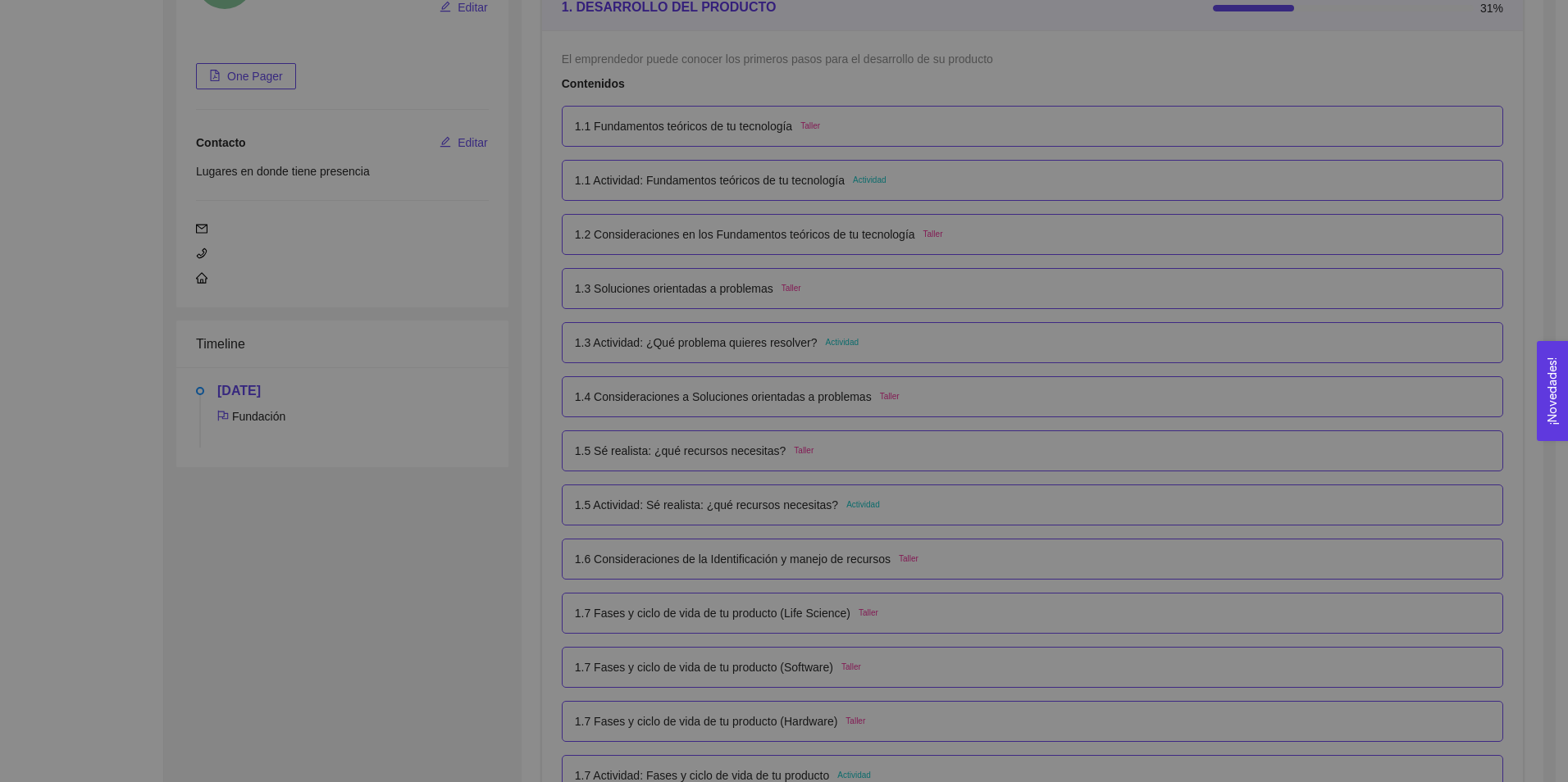
click at [762, 346] on li at bounding box center [784, 340] width 651 height 13
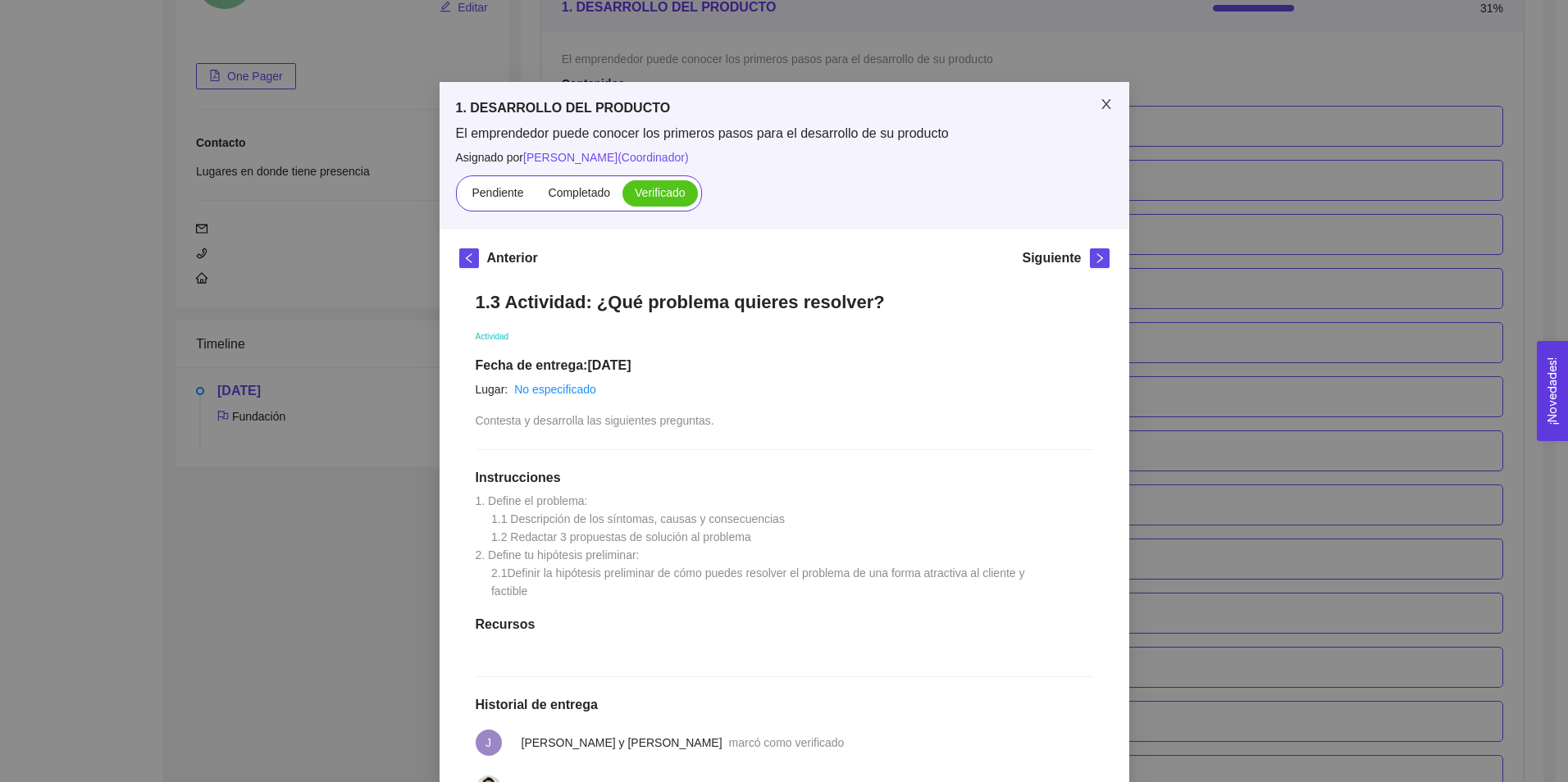
click at [1104, 104] on icon "close" at bounding box center [1106, 104] width 13 height 13
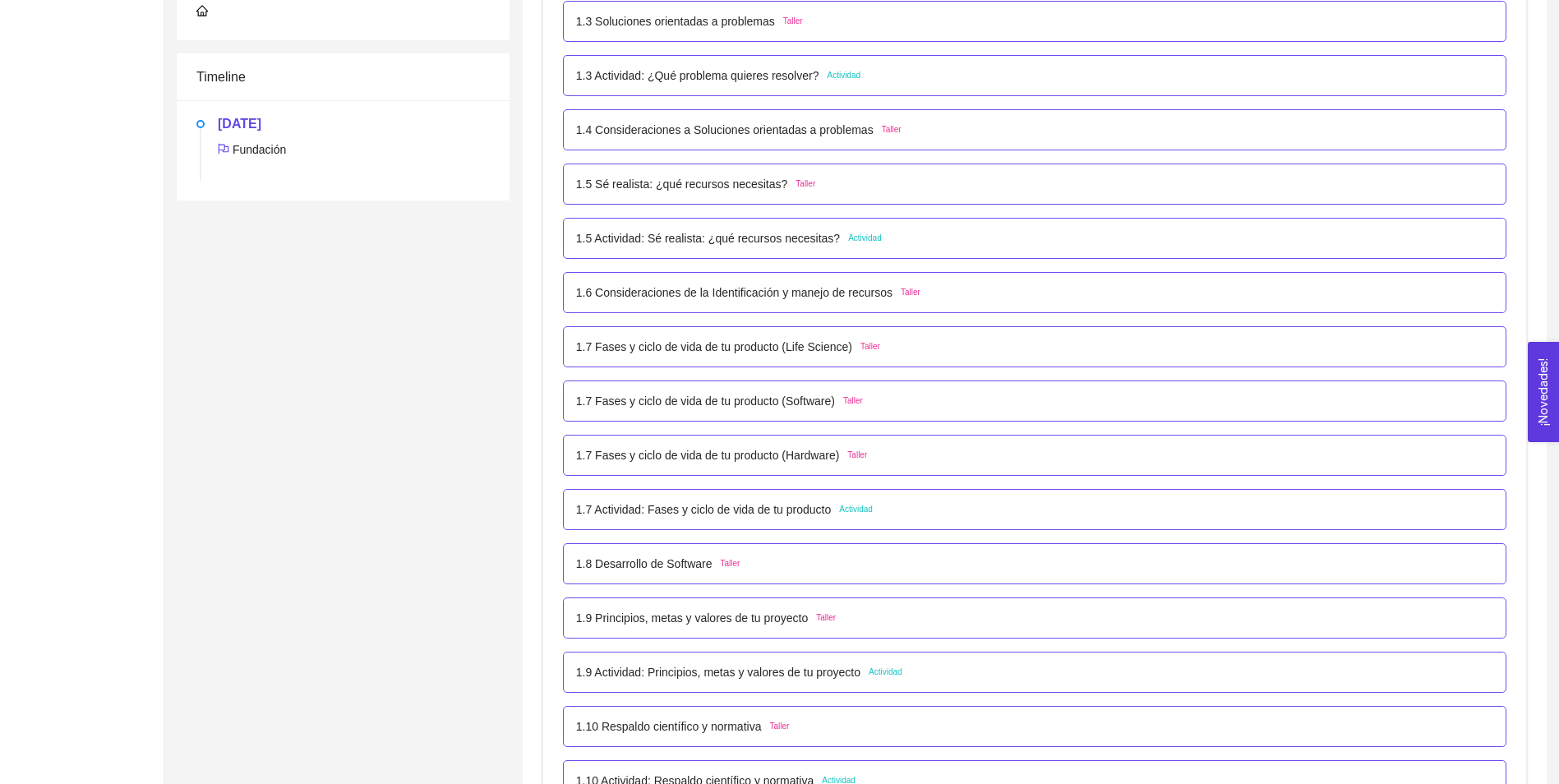
scroll to position [493, 0]
